Goal: Navigation & Orientation: Find specific page/section

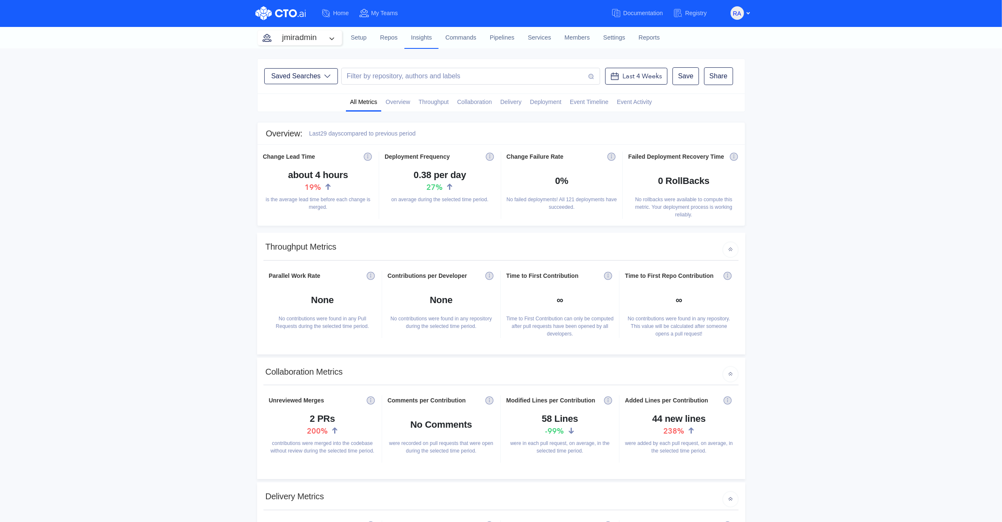
click at [611, 37] on link "Settings" at bounding box center [613, 37] width 35 height 23
click at [543, 100] on span "Deployment" at bounding box center [546, 102] width 32 height 9
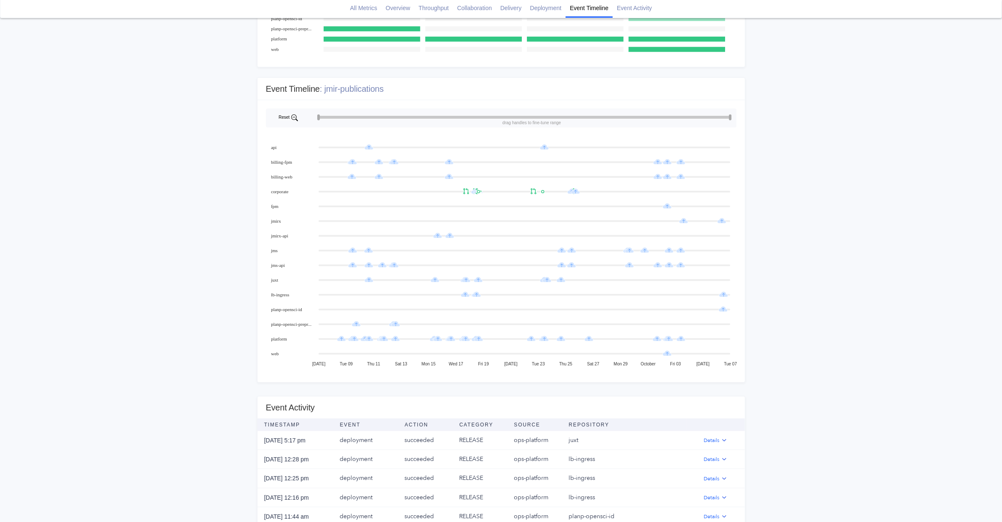
scroll to position [752, 0]
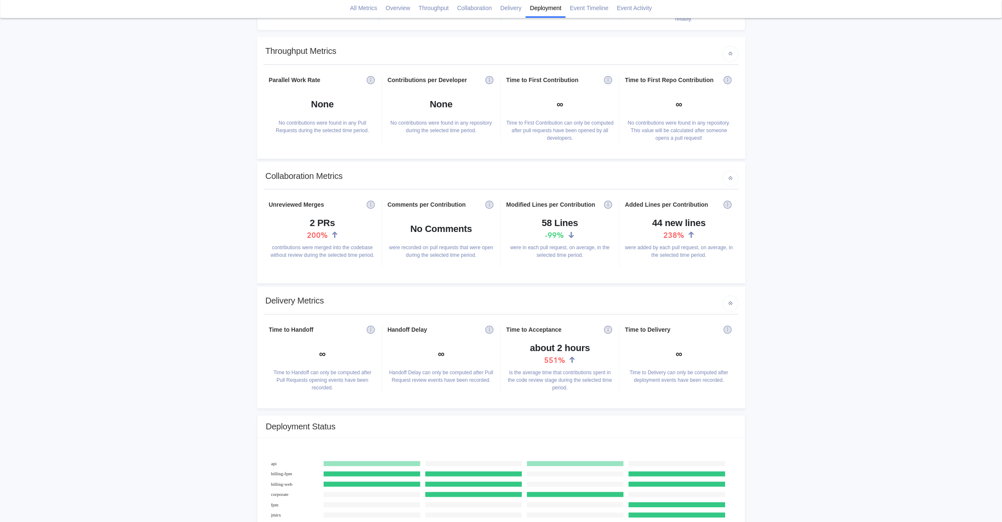
scroll to position [0, 0]
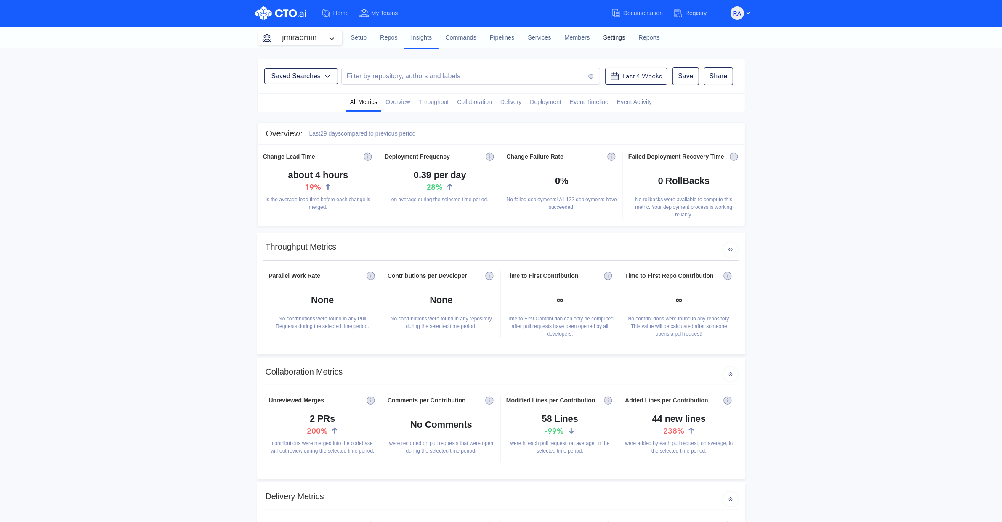
click at [607, 37] on link "Settings" at bounding box center [613, 37] width 35 height 23
